Goal: Communication & Community: Answer question/provide support

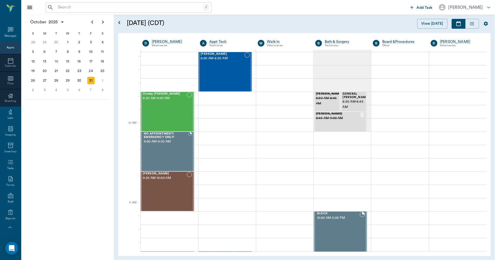
scroll to position [88, 0]
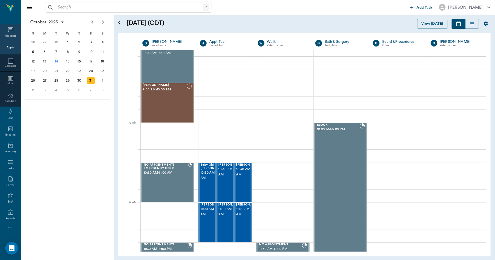
click at [7, 34] on div "Messages" at bounding box center [11, 36] width 12 height 4
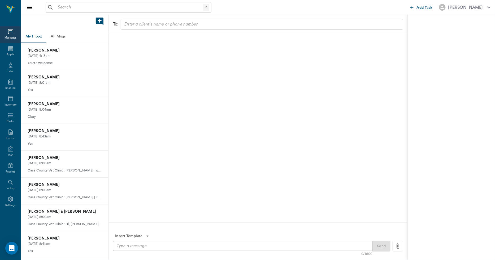
click at [59, 38] on button "All Msgs" at bounding box center [58, 36] width 24 height 13
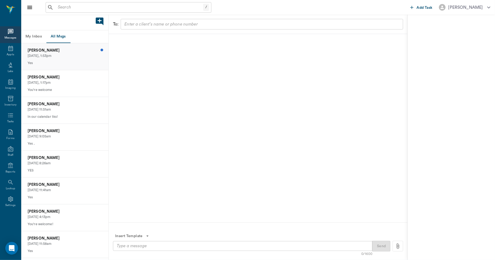
click at [59, 54] on p "[DATE], 1:53pm" at bounding box center [65, 55] width 75 height 5
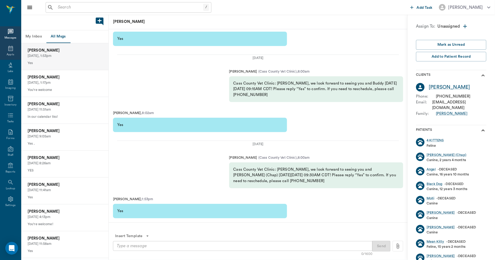
click at [7, 49] on icon at bounding box center [10, 48] width 6 height 6
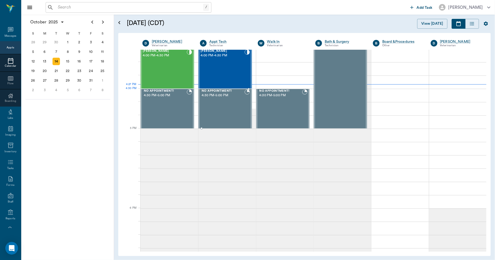
scroll to position [758, 0]
